Goal: Use online tool/utility: Utilize a website feature to perform a specific function

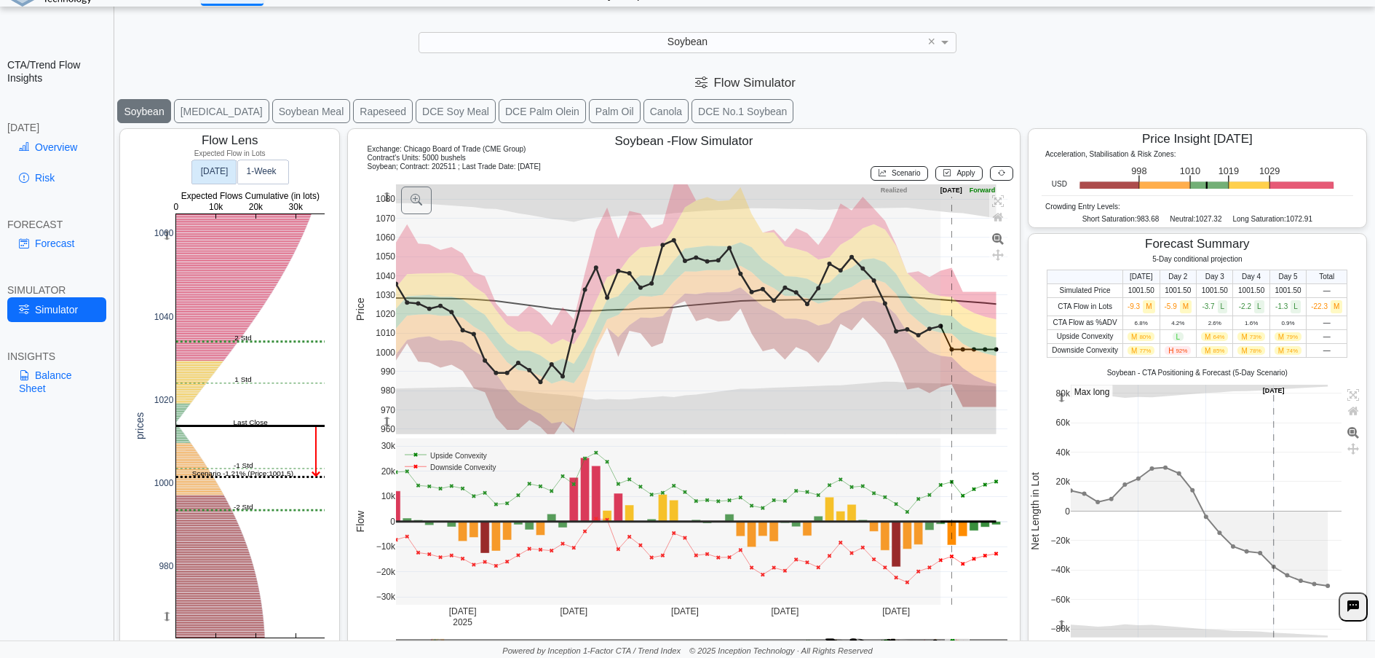
scroll to position [25, 0]
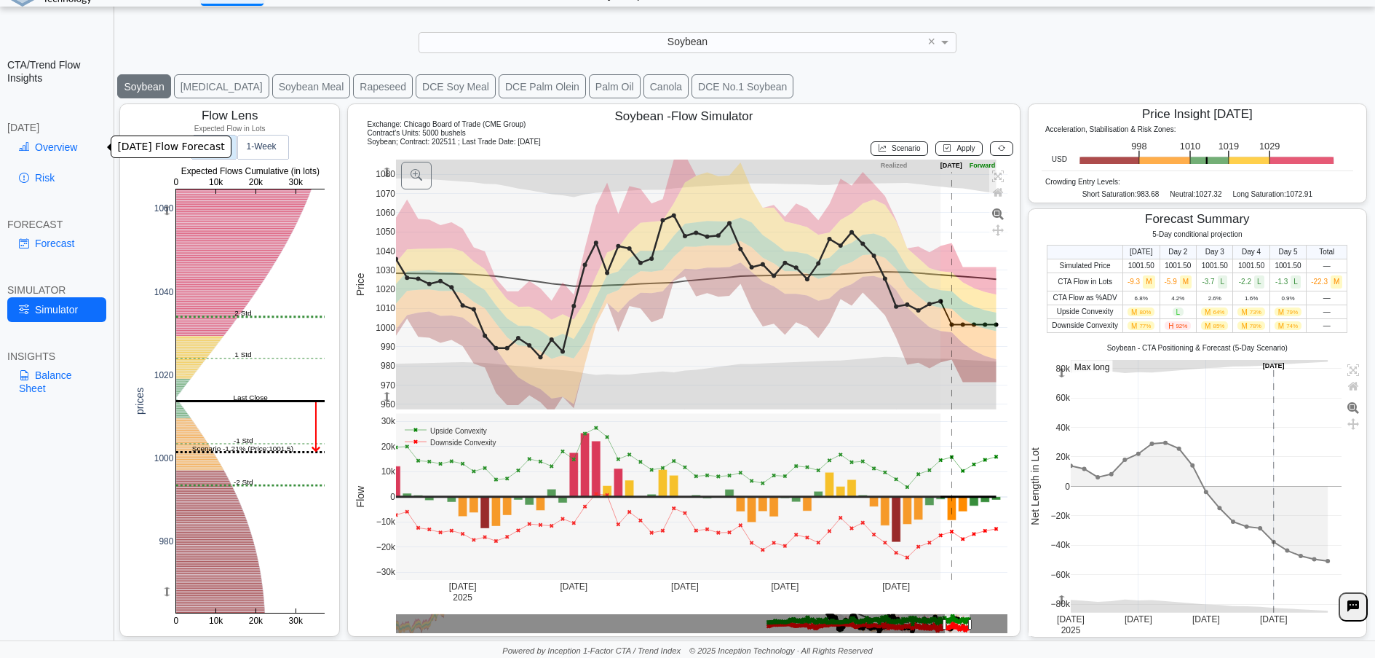
click at [66, 144] on link "Overview" at bounding box center [56, 147] width 99 height 25
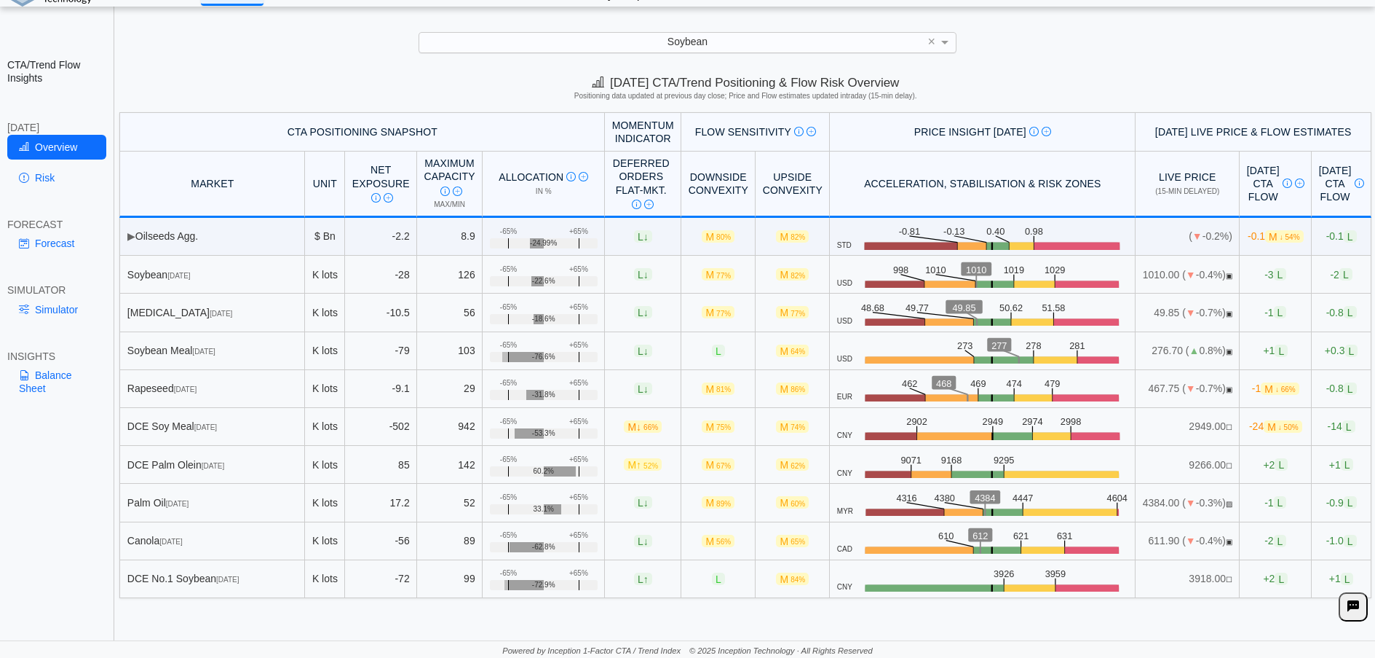
click at [782, 39] on div "Soybean" at bounding box center [687, 43] width 537 height 20
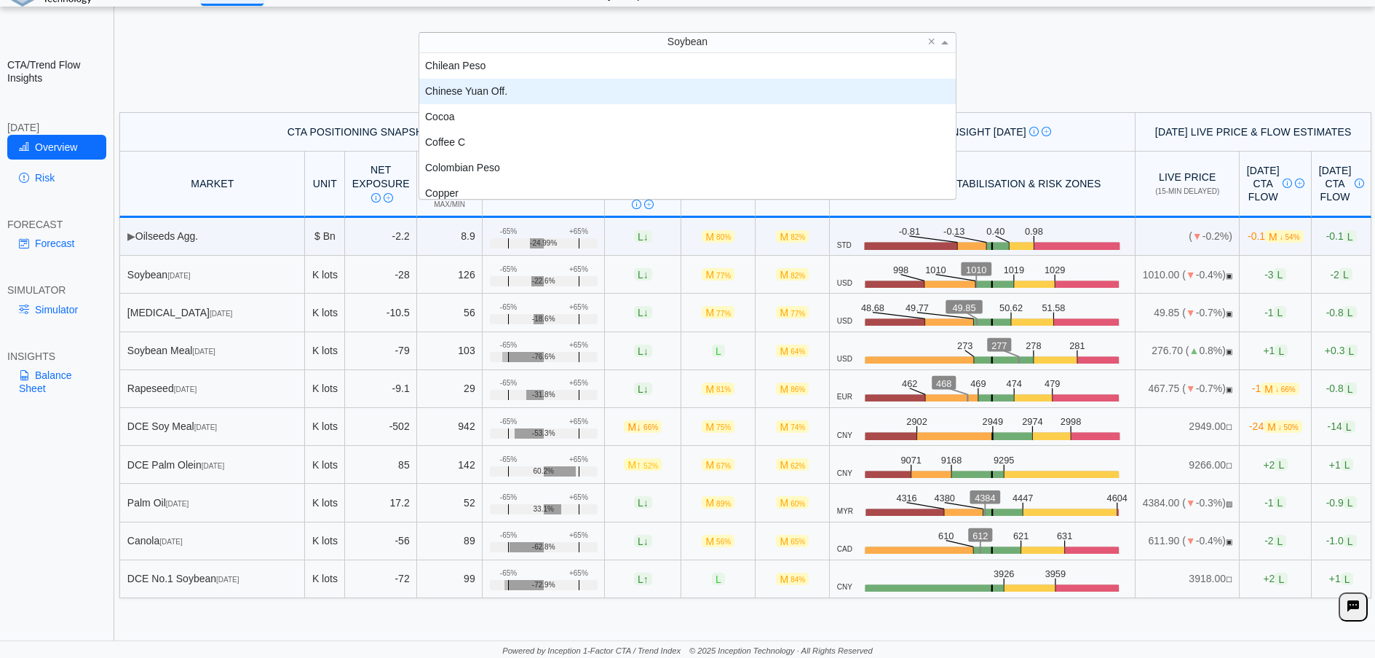
scroll to position [411, 0]
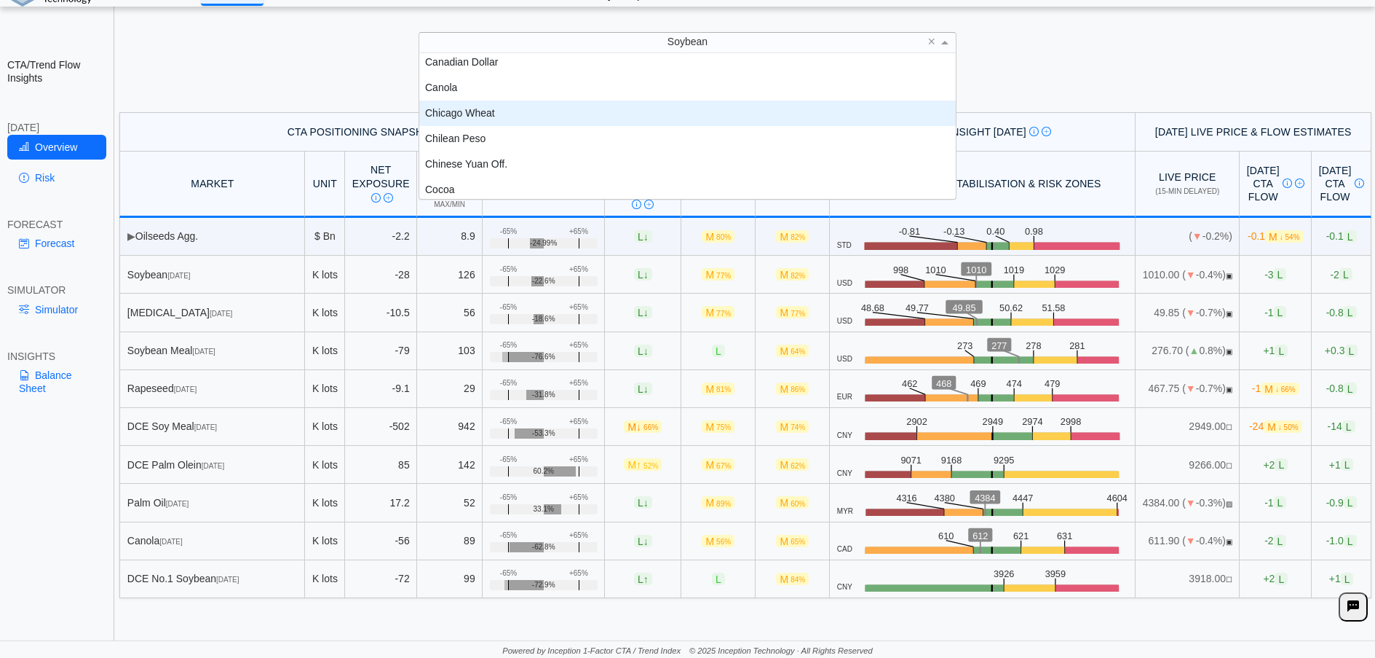
click at [481, 111] on div "Chicago Wheat" at bounding box center [687, 112] width 537 height 25
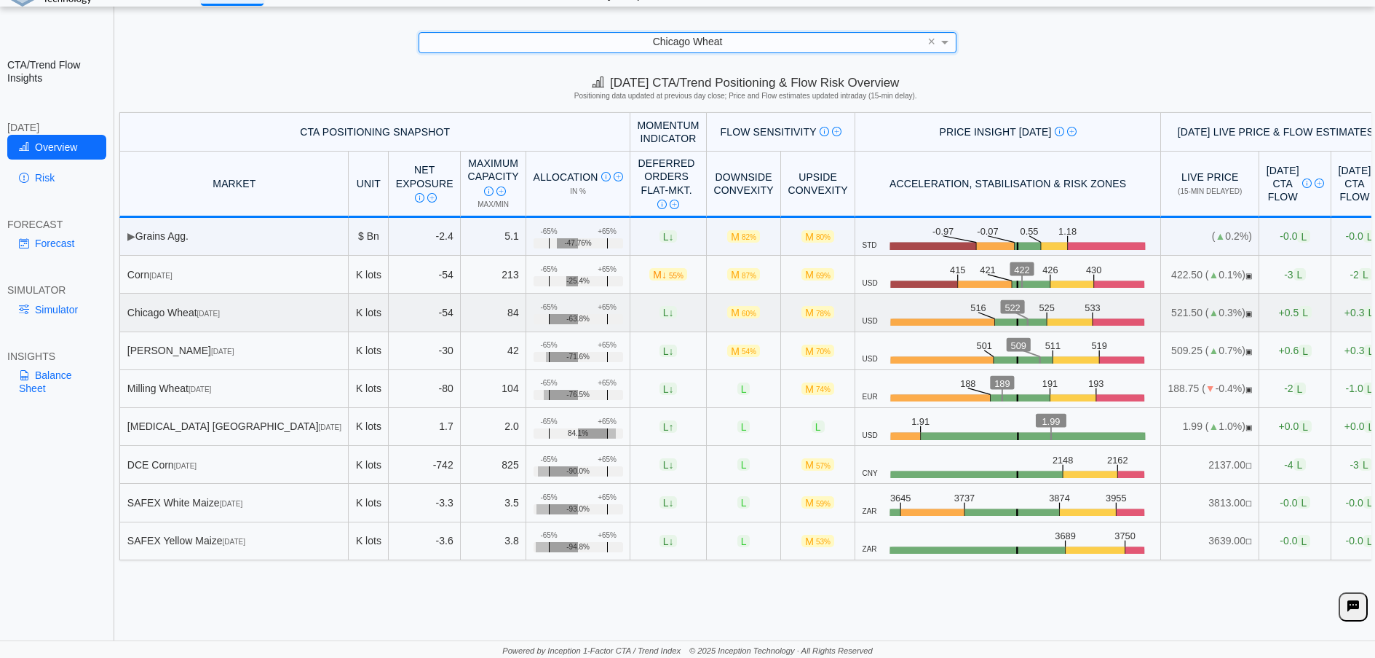
click at [234, 323] on td "[GEOGRAPHIC_DATA] Wheat [DATE]" at bounding box center [233, 312] width 229 height 38
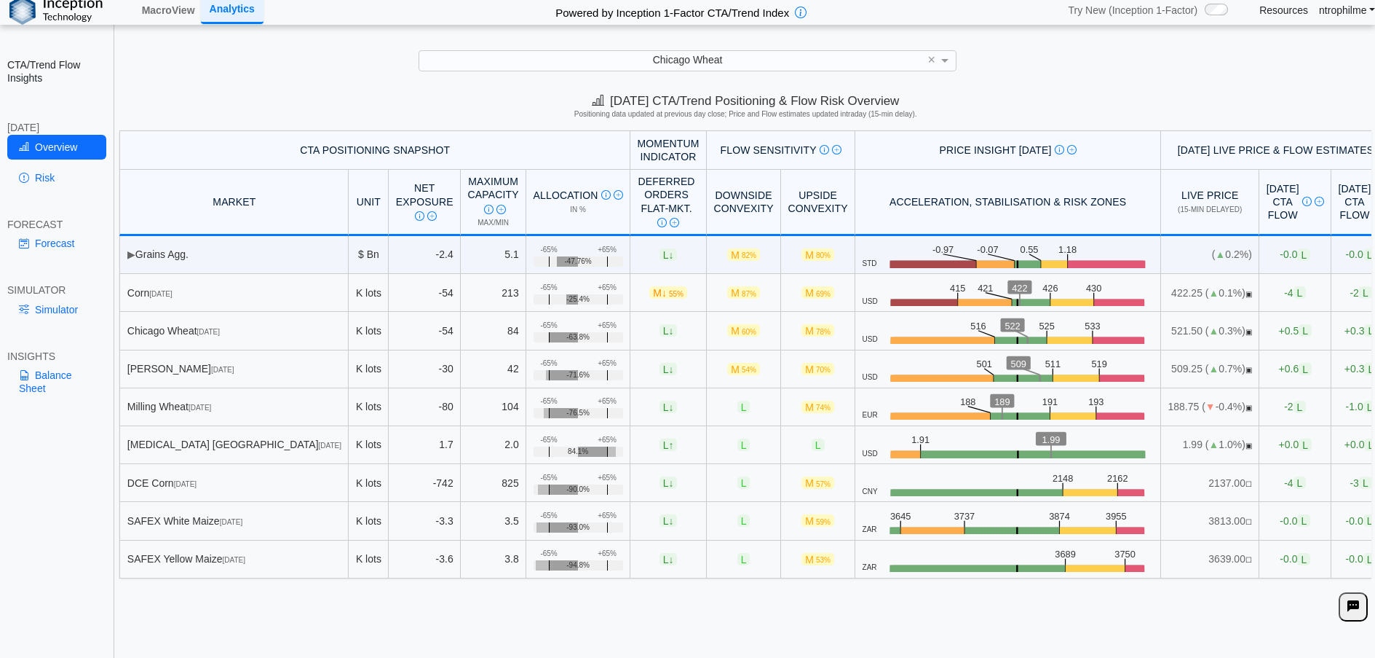
scroll to position [0, 0]
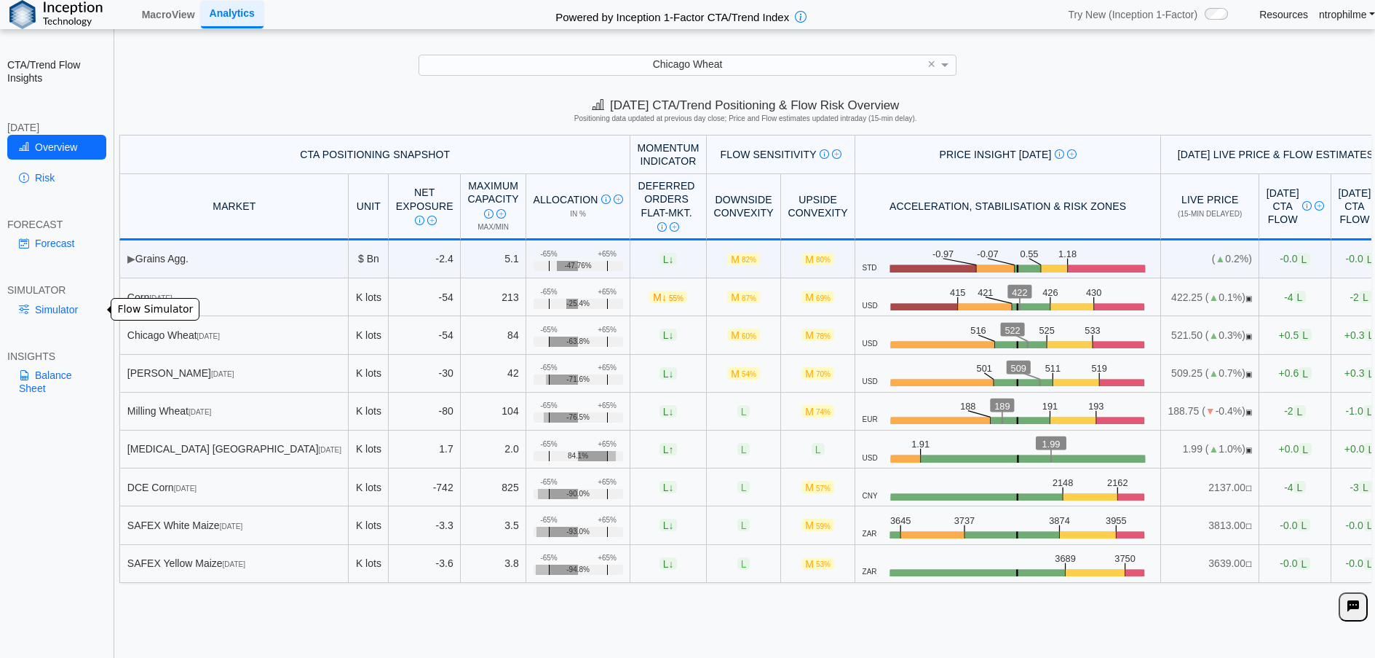
click at [51, 307] on link "Simulator" at bounding box center [56, 309] width 99 height 25
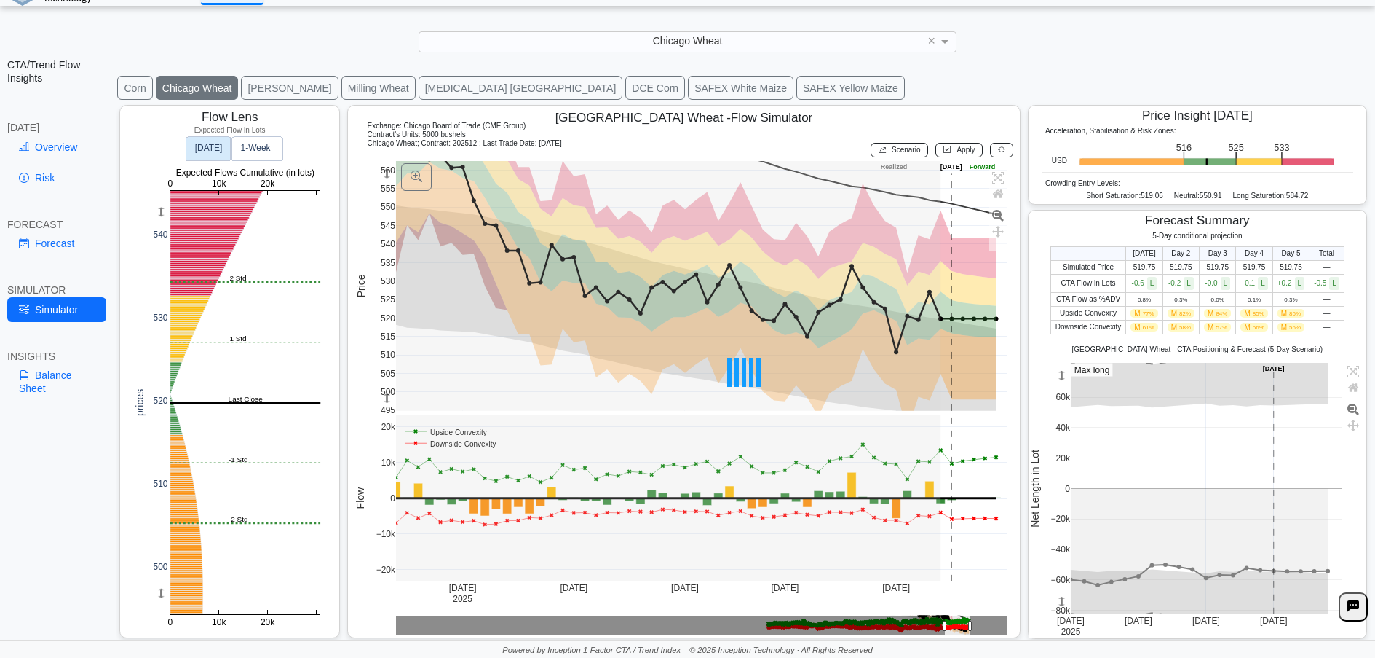
scroll to position [25, 0]
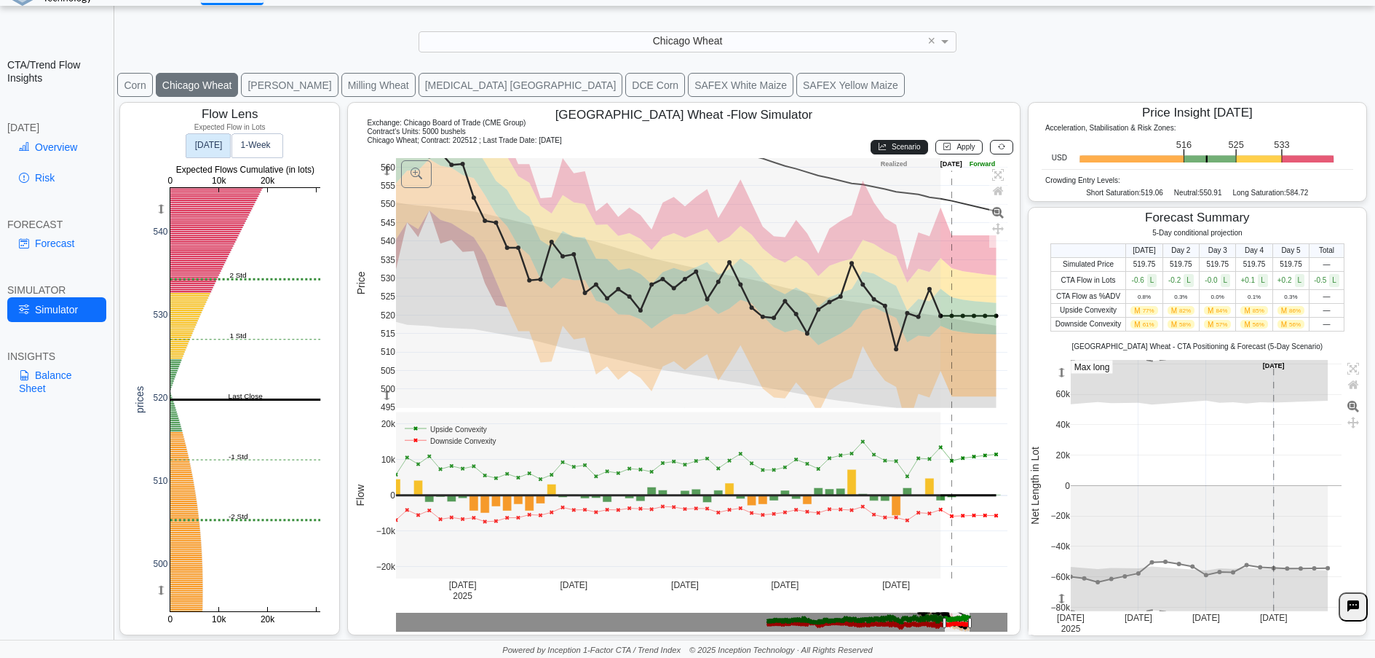
click at [892, 149] on span "Scenario" at bounding box center [906, 147] width 28 height 8
click at [957, 150] on span "Apply" at bounding box center [966, 147] width 18 height 8
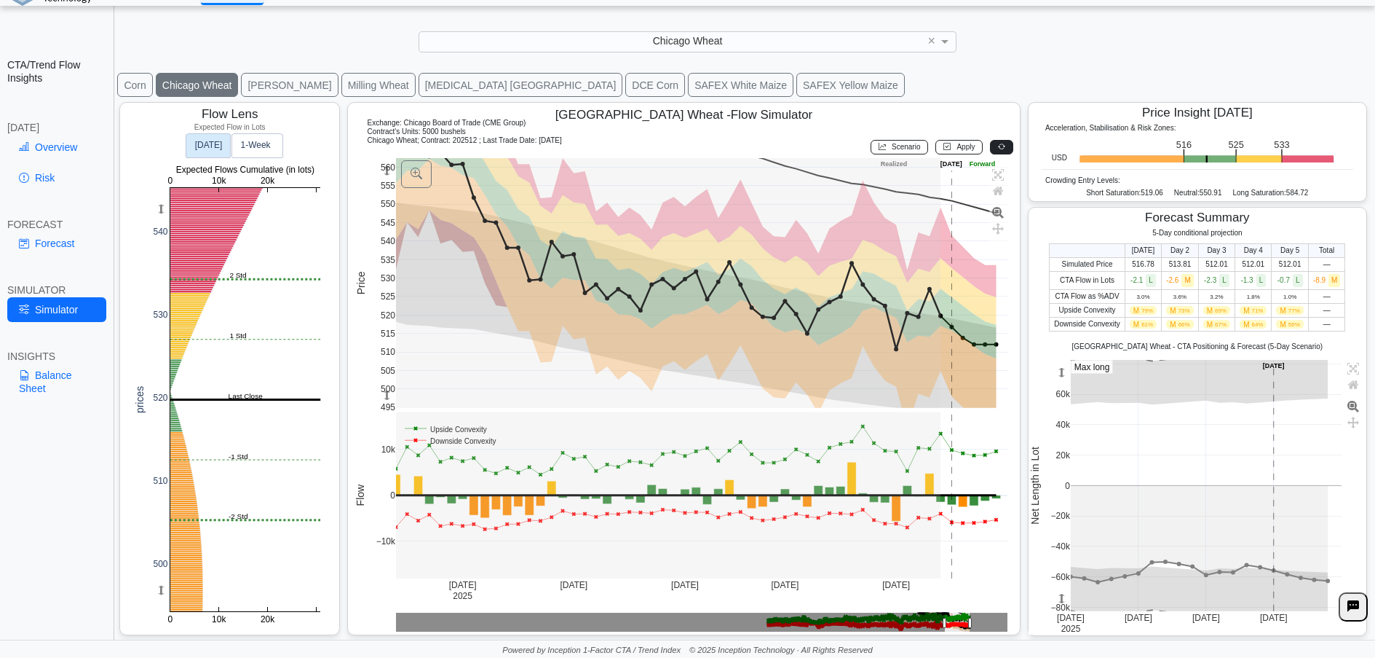
click at [990, 146] on button at bounding box center [1001, 147] width 23 height 15
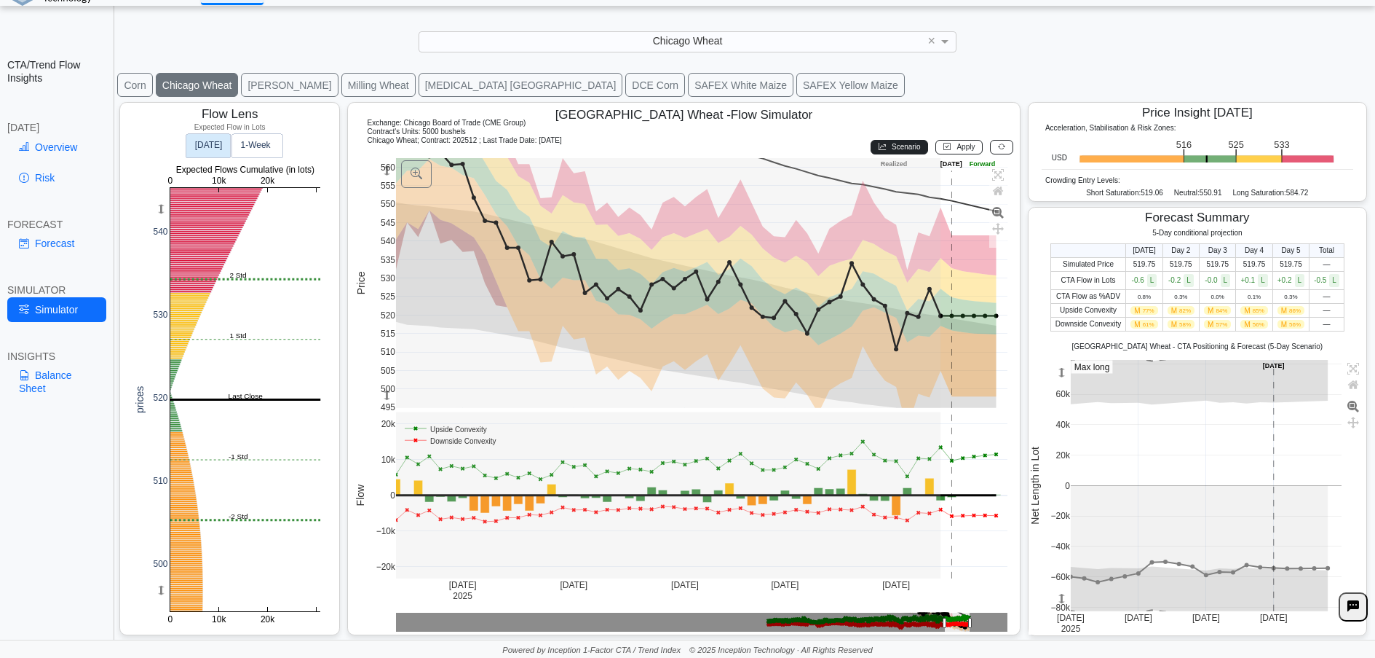
click at [907, 151] on span "Scenario" at bounding box center [906, 147] width 28 height 8
click at [964, 153] on button "Apply" at bounding box center [959, 147] width 47 height 15
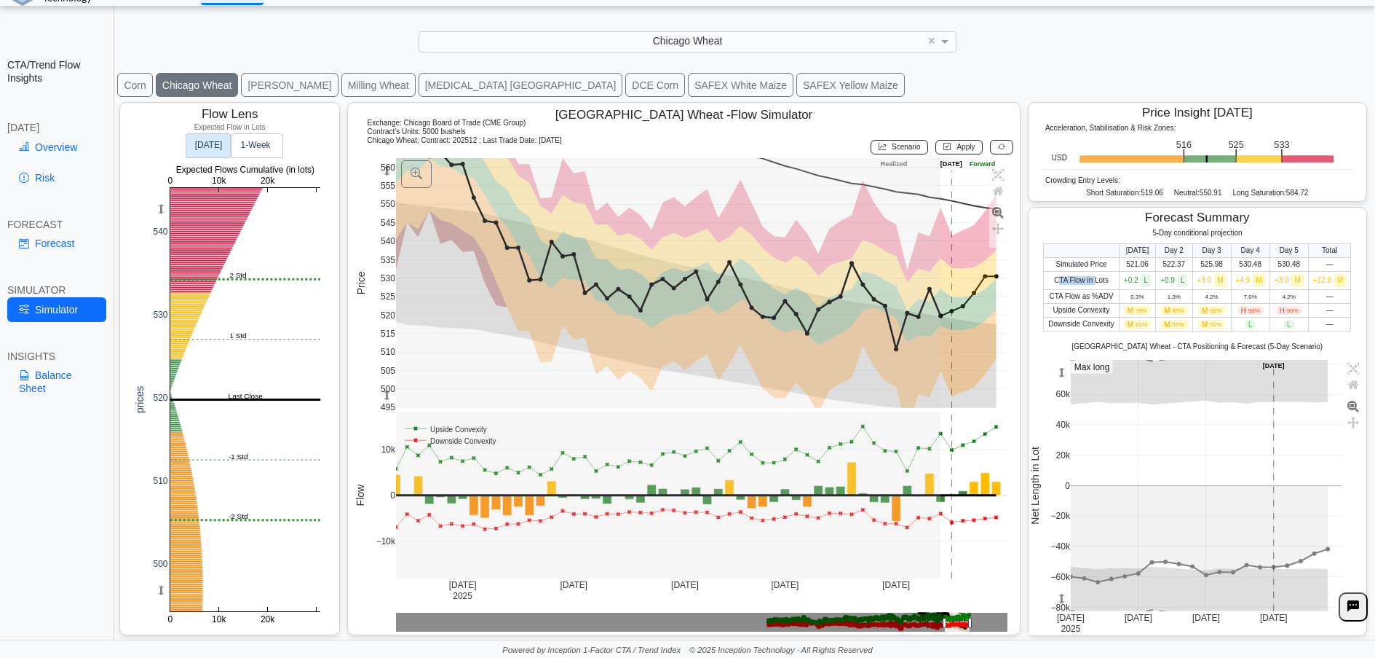
drag, startPoint x: 1047, startPoint y: 282, endPoint x: 1086, endPoint y: 282, distance: 38.6
click at [1086, 282] on span "CTA Flow in Lots" at bounding box center [1081, 280] width 55 height 8
click at [250, 143] on text "1‑Week" at bounding box center [256, 146] width 31 height 10
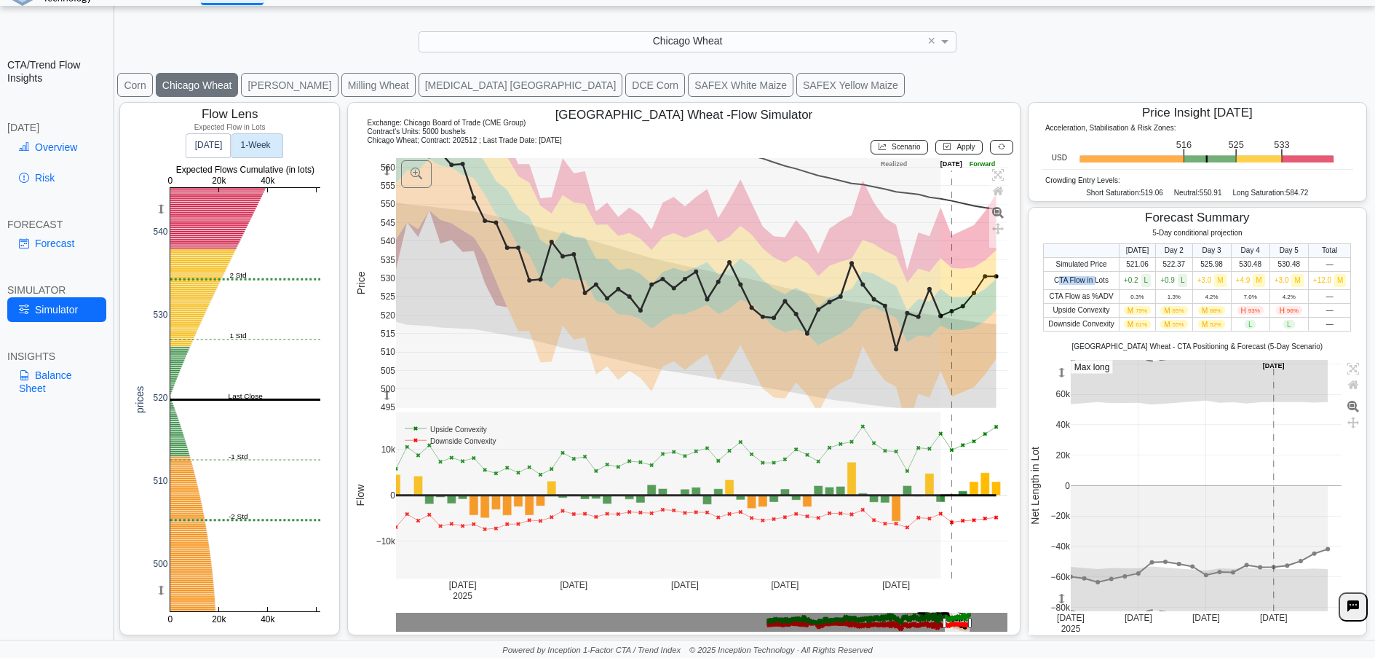
click at [232, 144] on rect at bounding box center [257, 146] width 51 height 24
click at [213, 154] on rect at bounding box center [208, 146] width 44 height 24
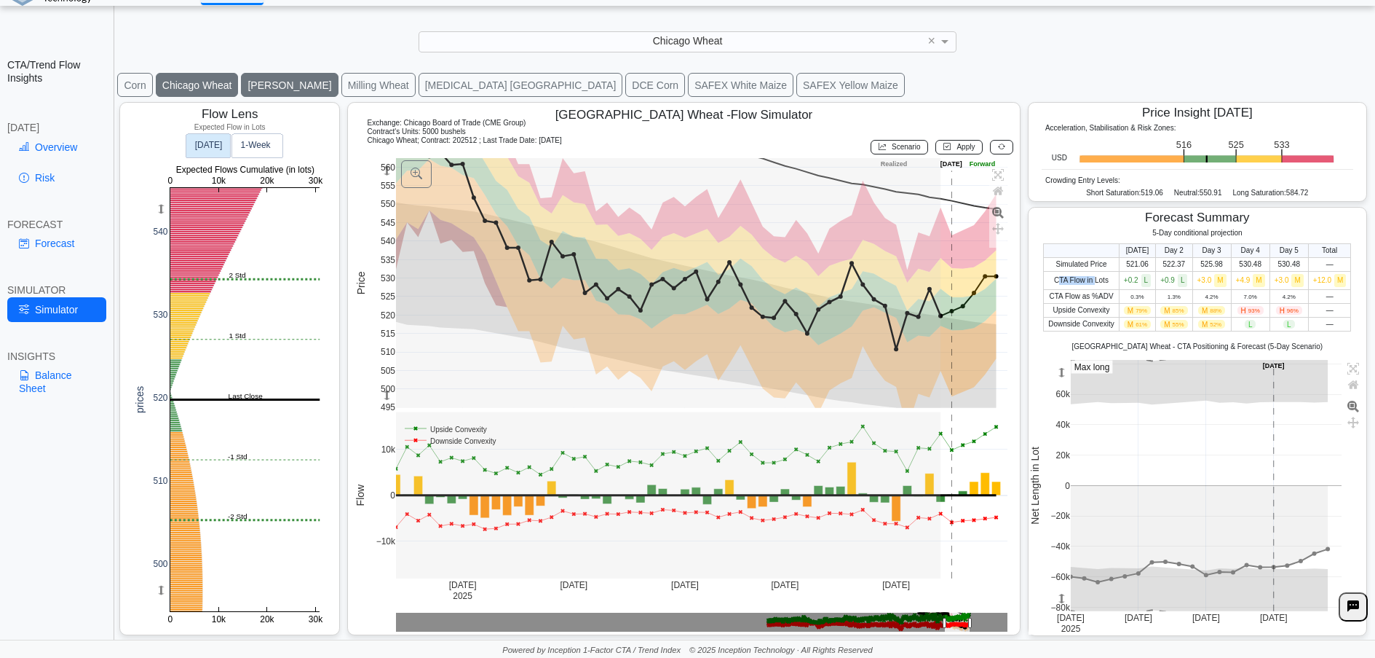
click at [267, 78] on button "[PERSON_NAME]" at bounding box center [289, 85] width 97 height 24
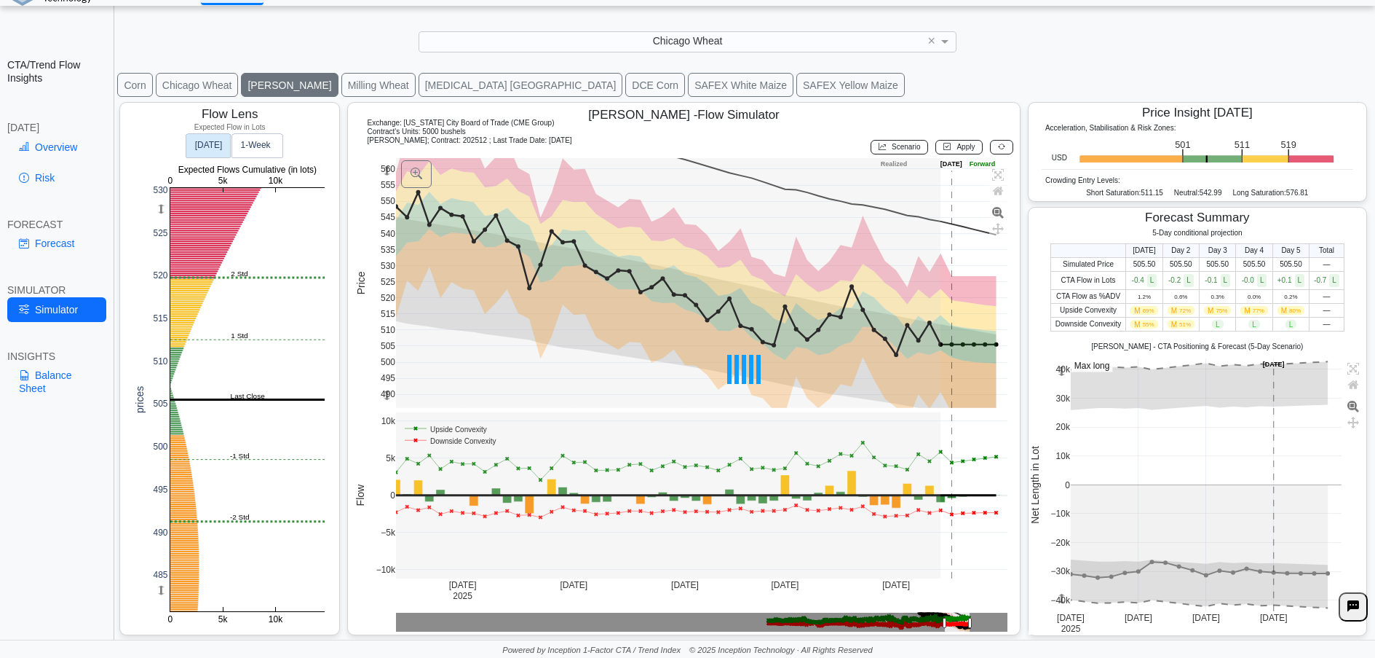
click at [909, 148] on div at bounding box center [746, 368] width 1260 height 541
click at [899, 147] on span "Scenario" at bounding box center [906, 147] width 28 height 8
click at [961, 145] on span "Apply" at bounding box center [966, 147] width 18 height 8
